Goal: Task Accomplishment & Management: Manage account settings

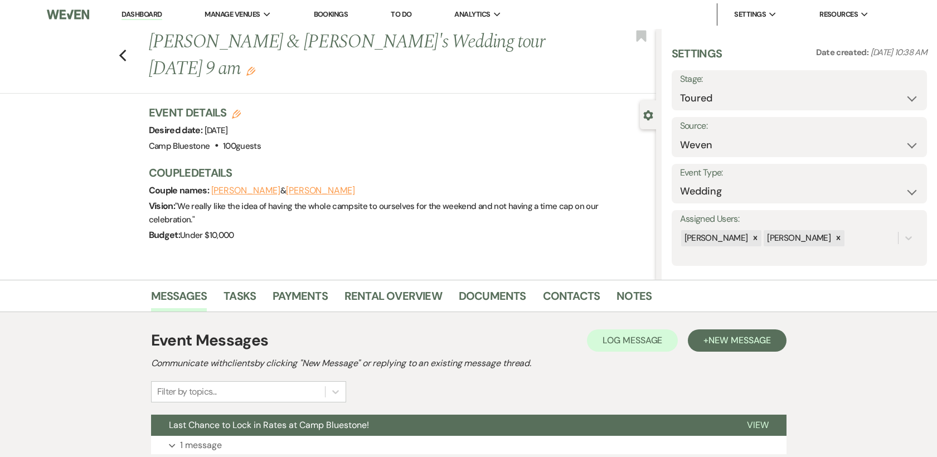
select select "5"
select select "1"
select select "5"
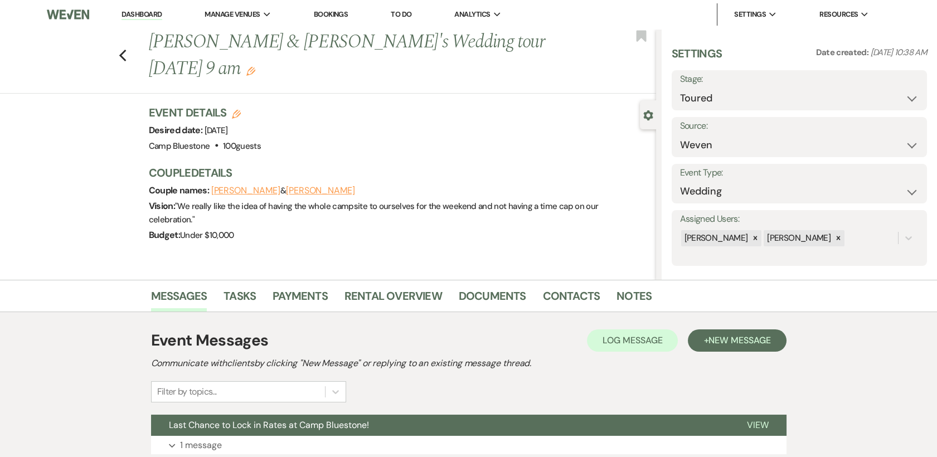
select select "5"
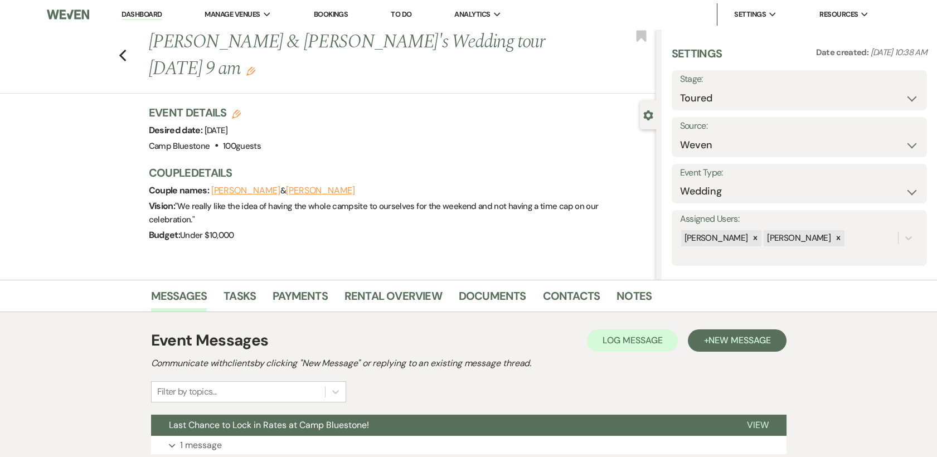
select select "5"
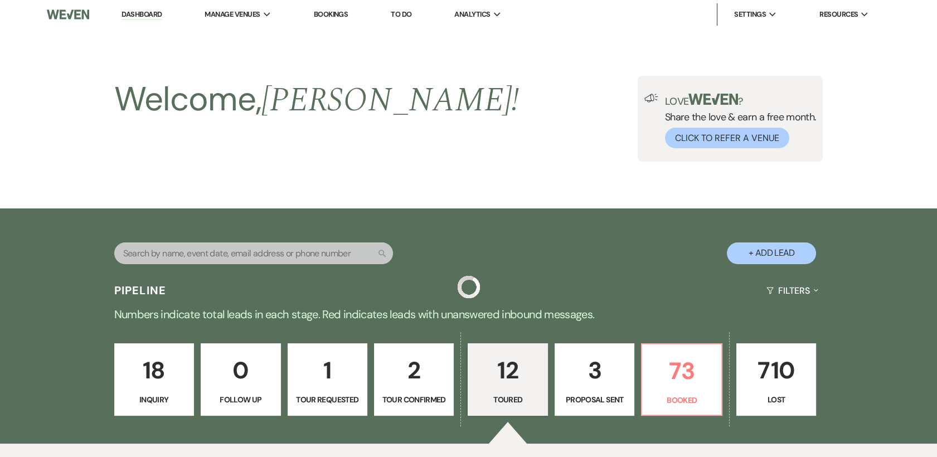
scroll to position [811, 0]
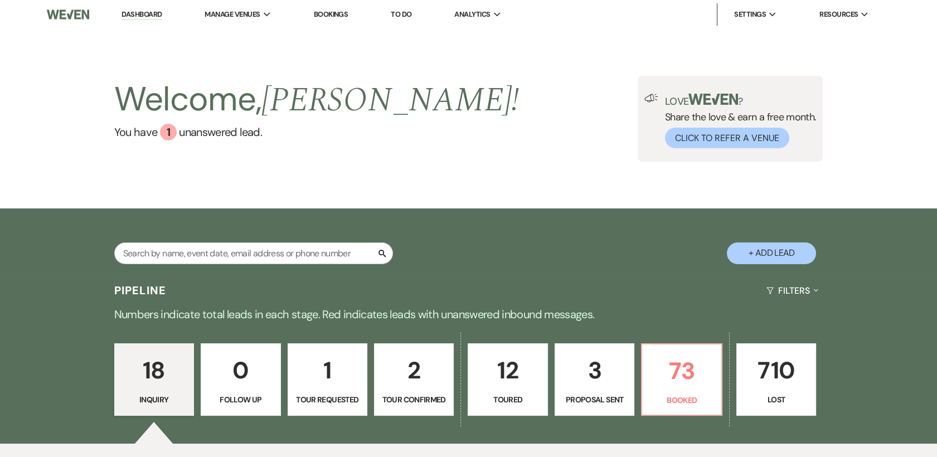
click at [515, 369] on p "12" at bounding box center [507, 370] width 65 height 37
select select "5"
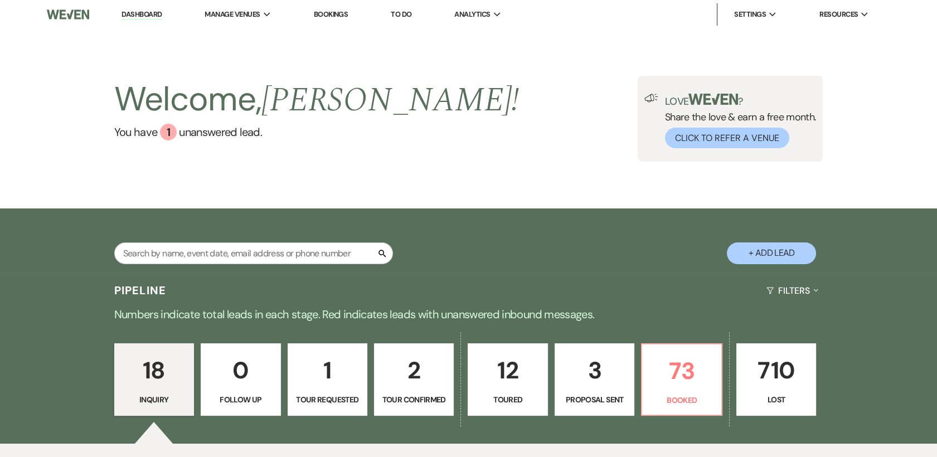
select select "5"
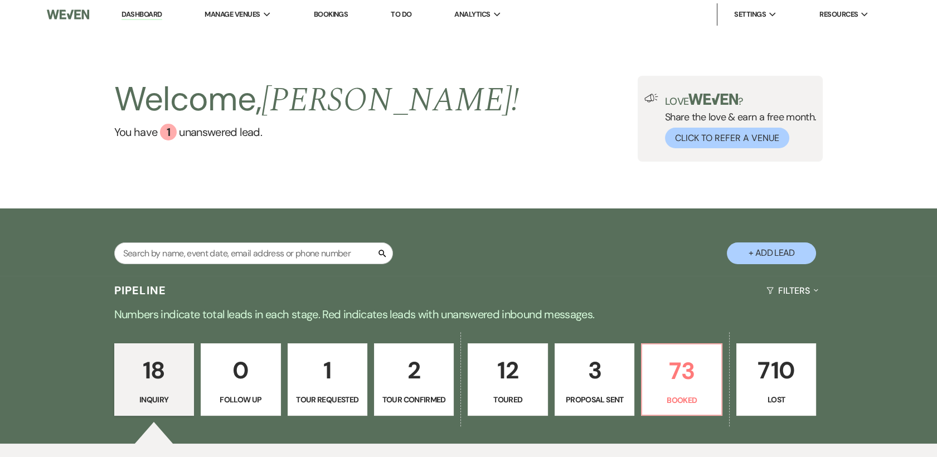
select select "5"
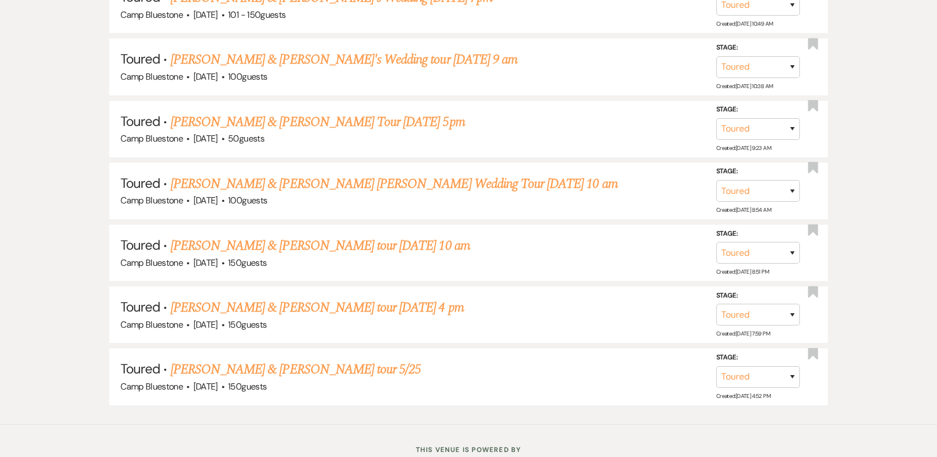
scroll to position [949, 0]
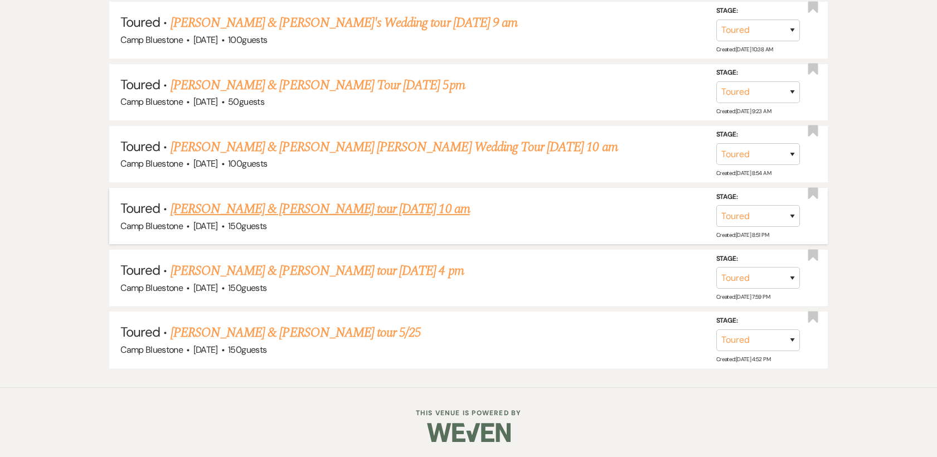
click at [242, 207] on link "[PERSON_NAME] & [PERSON_NAME] tour [DATE] 10 am" at bounding box center [319, 209] width 299 height 20
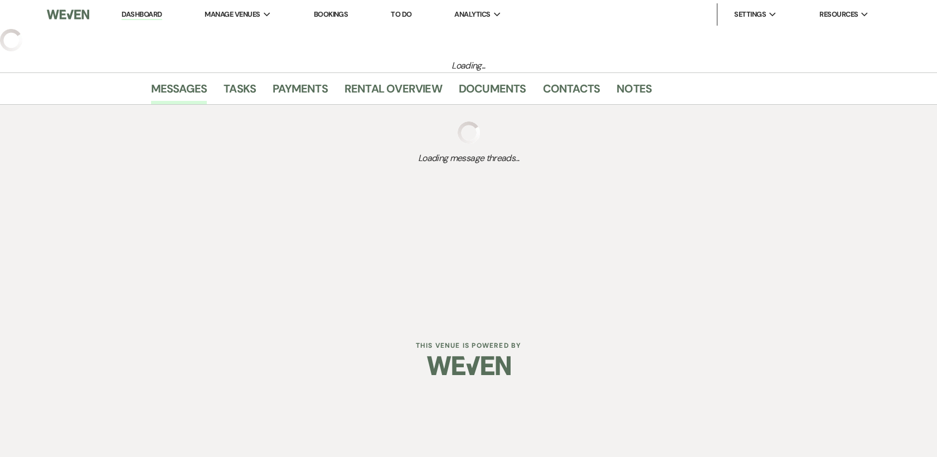
select select "5"
select select "1"
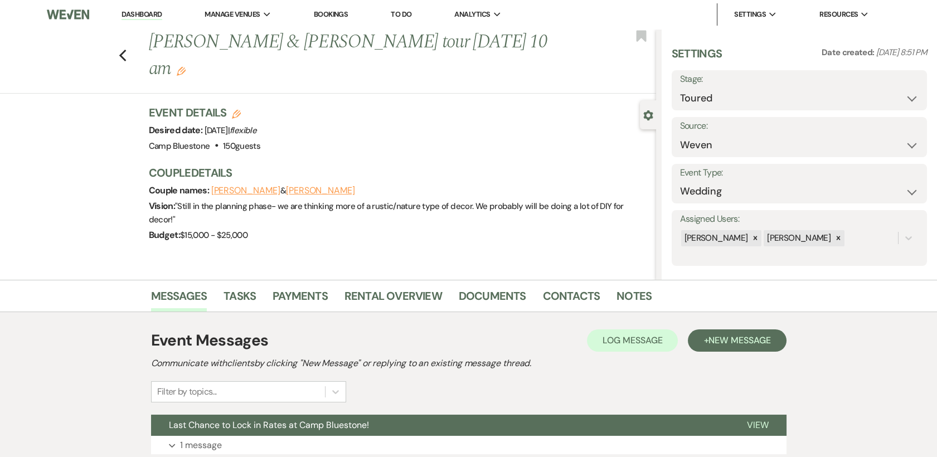
scroll to position [188, 0]
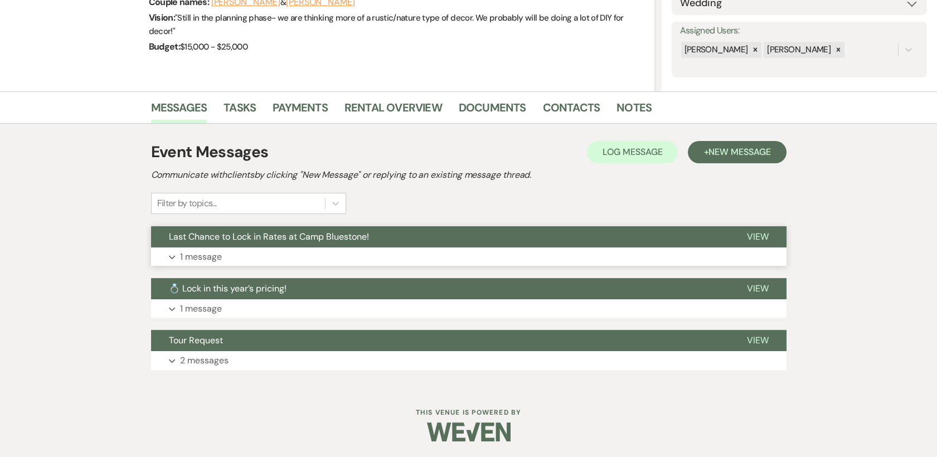
click at [759, 233] on span "View" at bounding box center [758, 237] width 22 height 12
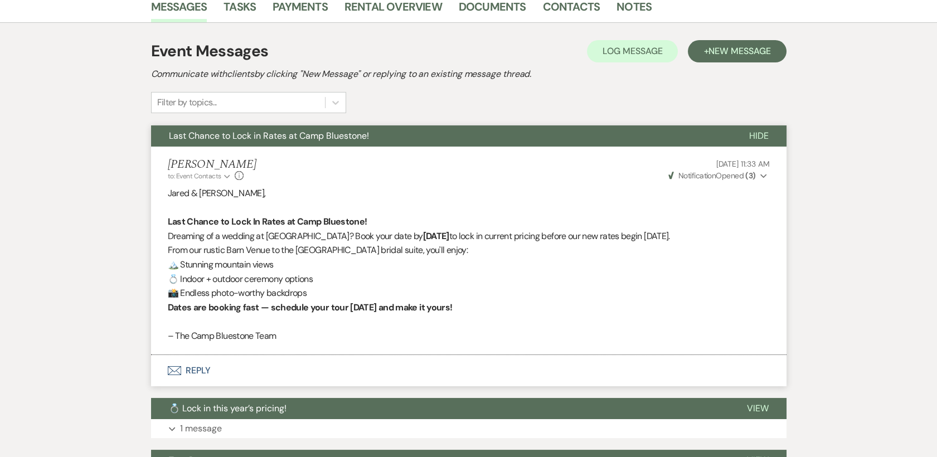
scroll to position [410, 0]
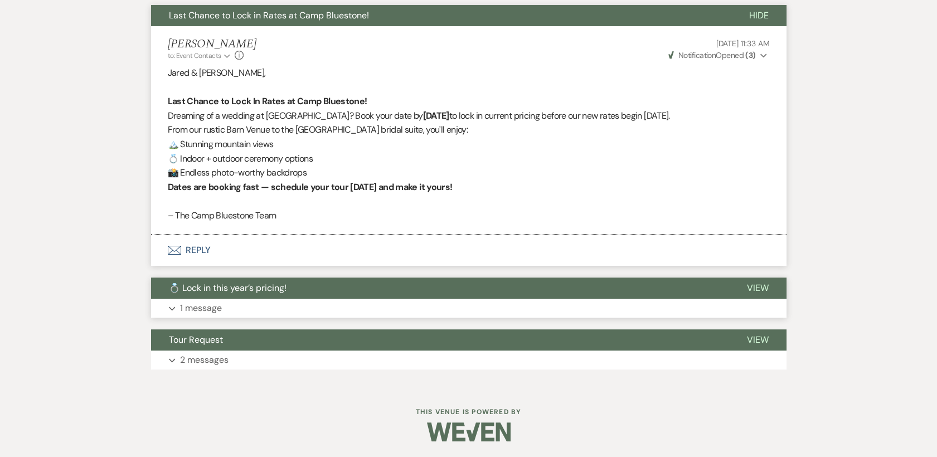
click at [763, 286] on span "View" at bounding box center [758, 288] width 22 height 12
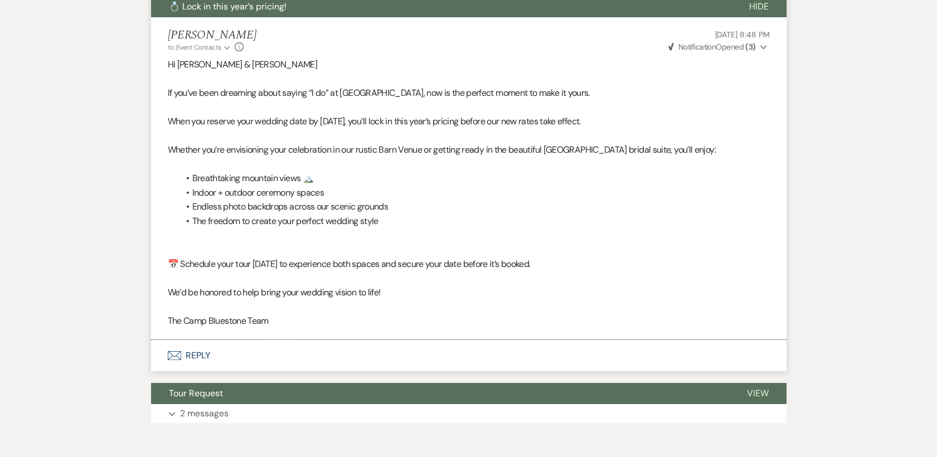
scroll to position [744, 0]
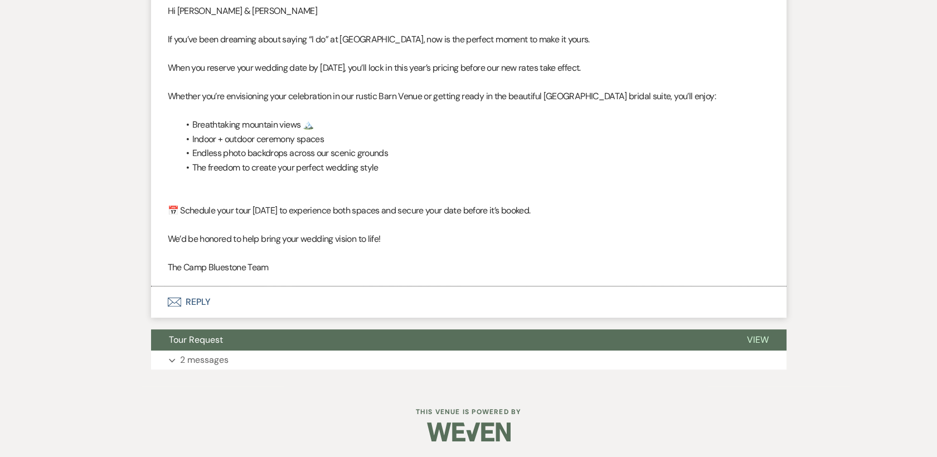
click at [198, 300] on button "Envelope Reply" at bounding box center [468, 301] width 635 height 31
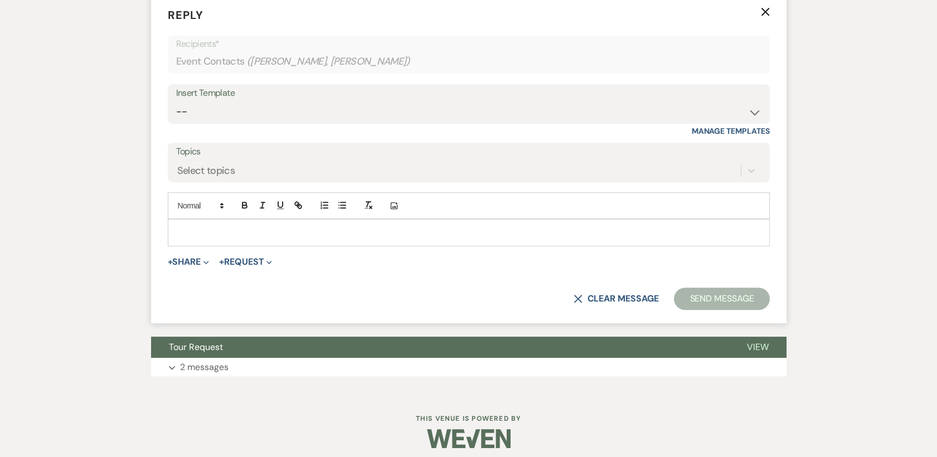
scroll to position [1044, 0]
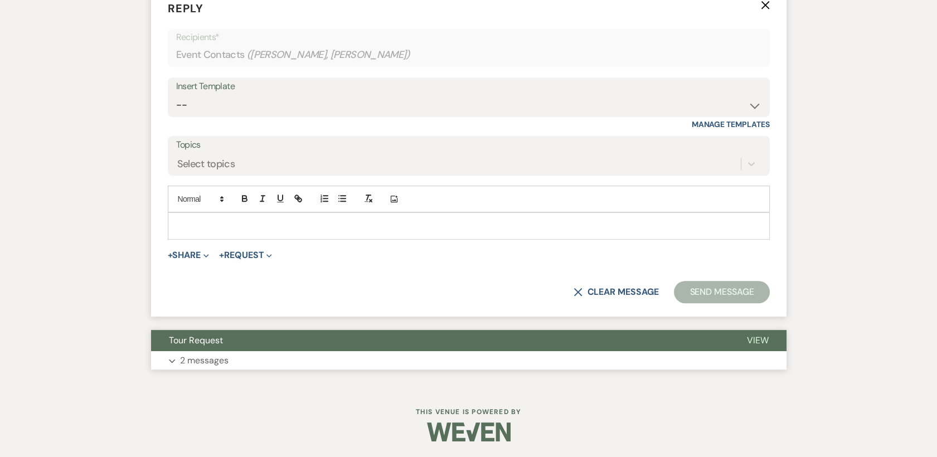
click at [759, 337] on span "View" at bounding box center [758, 340] width 22 height 12
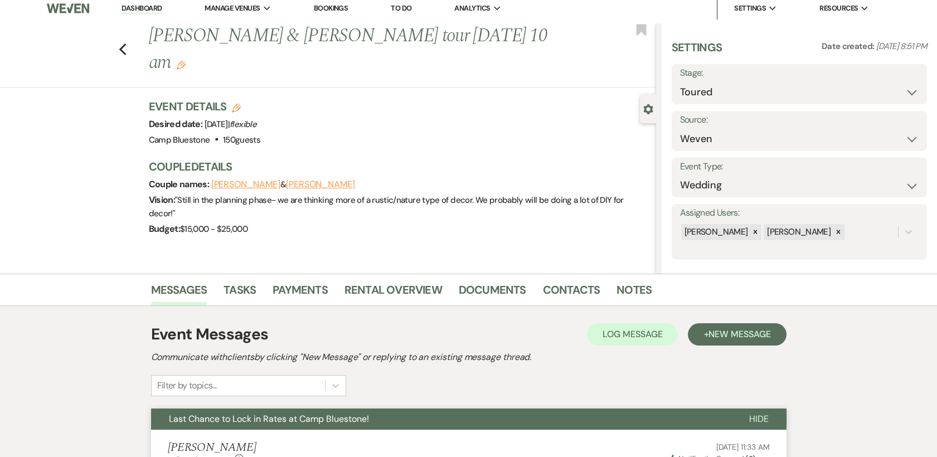
scroll to position [0, 0]
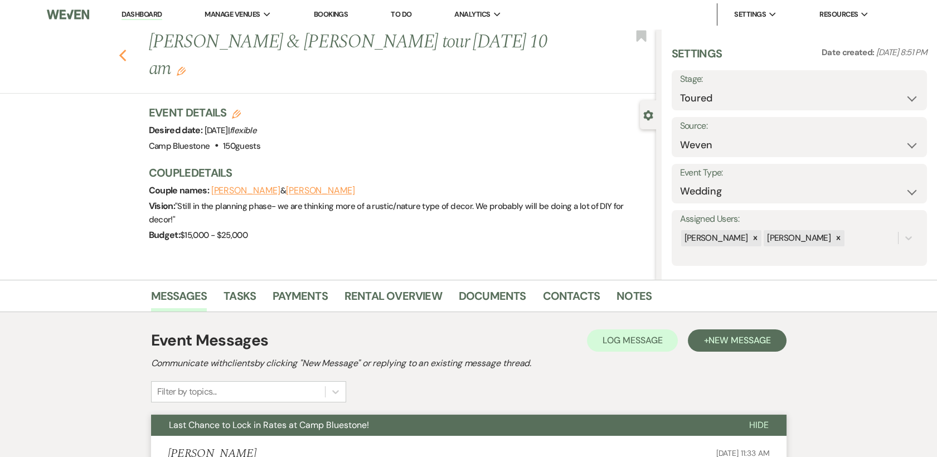
click at [127, 55] on icon "Previous" at bounding box center [123, 55] width 8 height 13
select select "5"
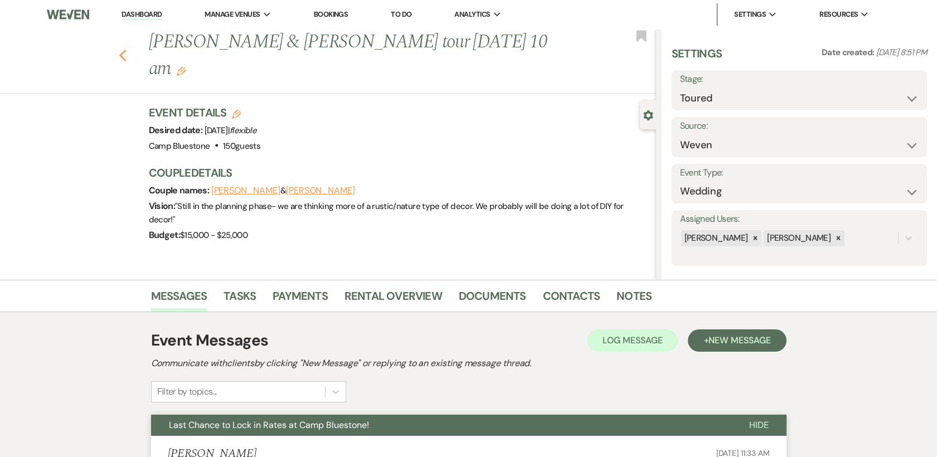
select select "5"
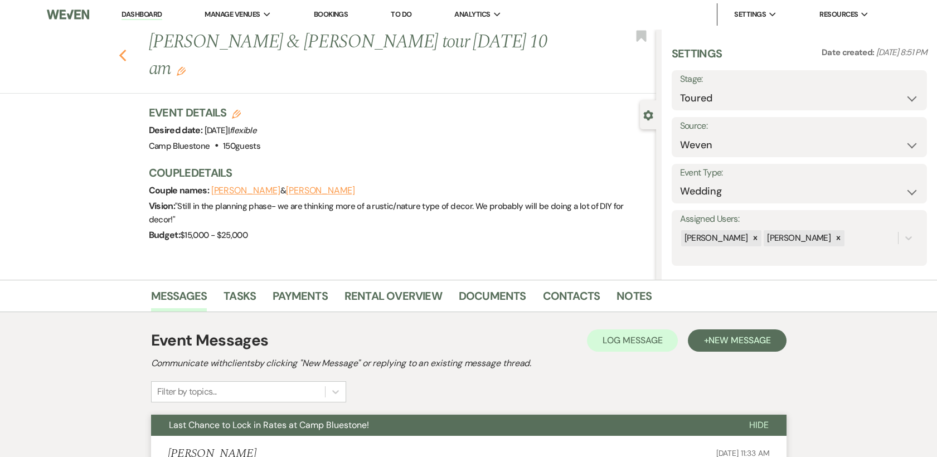
select select "5"
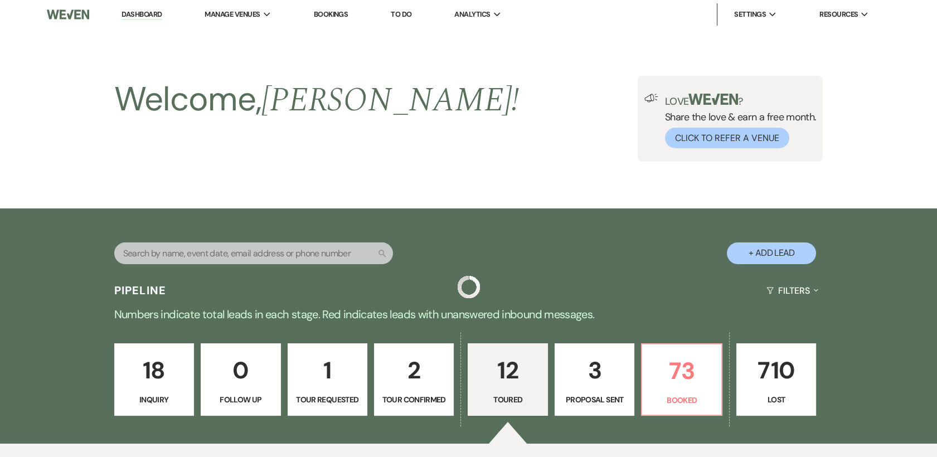
scroll to position [949, 0]
